Goal: Ask a question

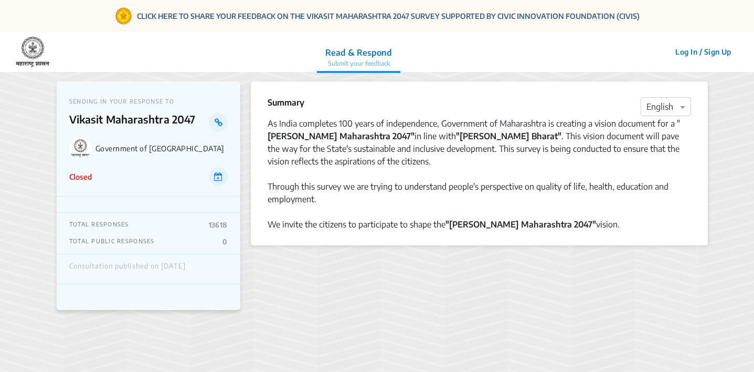
click at [173, 137] on div "Government of [GEOGRAPHIC_DATA]" at bounding box center [148, 148] width 158 height 22
click at [219, 122] on icon at bounding box center [219, 122] width 8 height 8
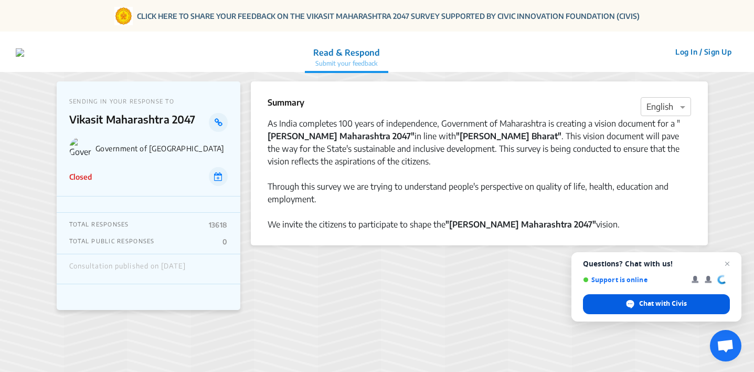
click at [664, 308] on span "Chat with Civis" at bounding box center [656, 304] width 147 height 20
